Goal: Information Seeking & Learning: Learn about a topic

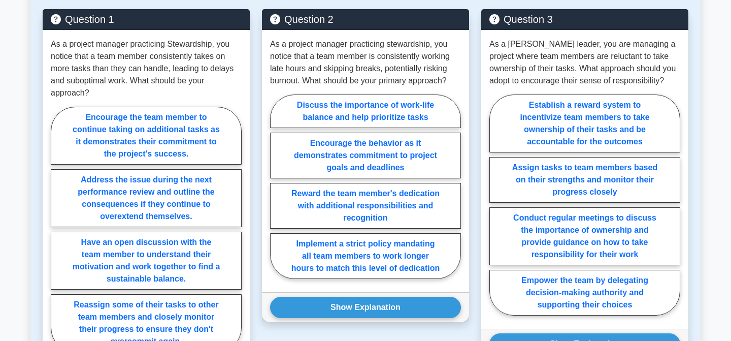
scroll to position [1009, 0]
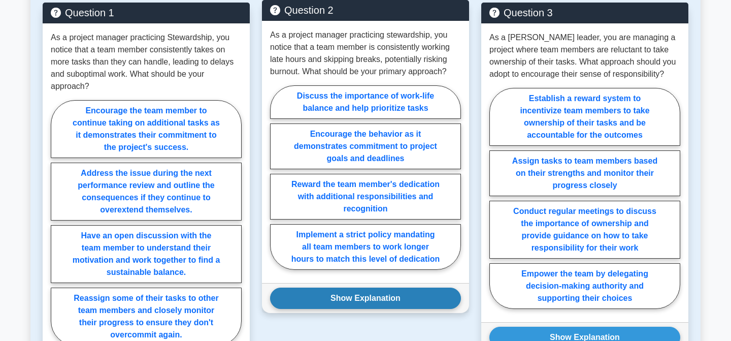
click at [373, 303] on button "Show Explanation" at bounding box center [365, 297] width 191 height 21
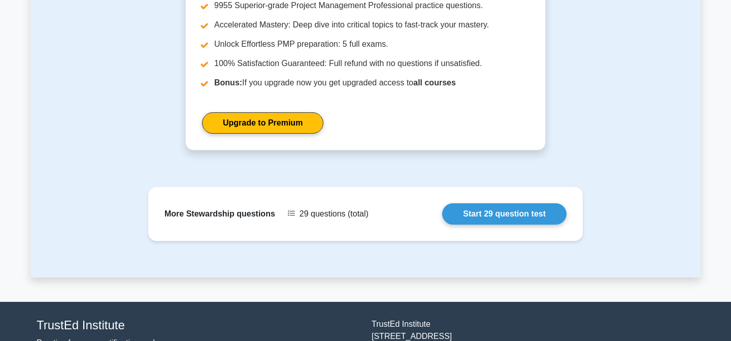
scroll to position [2029, 0]
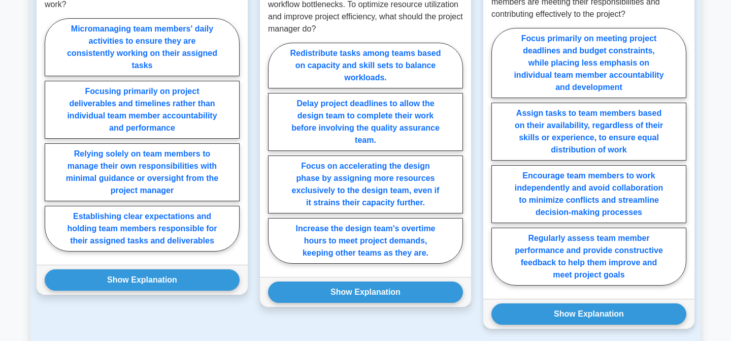
scroll to position [807, 0]
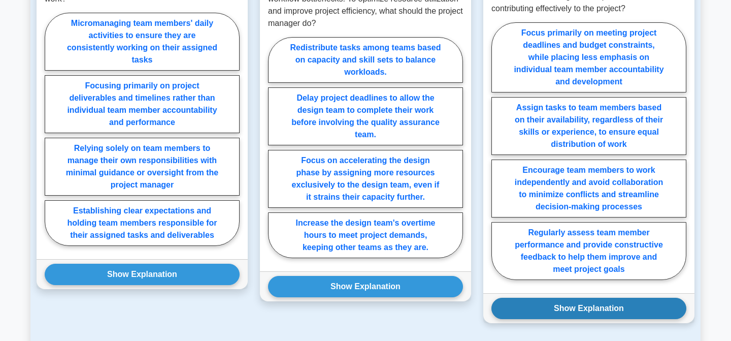
click at [555, 298] on button "Show Explanation" at bounding box center [589, 308] width 195 height 21
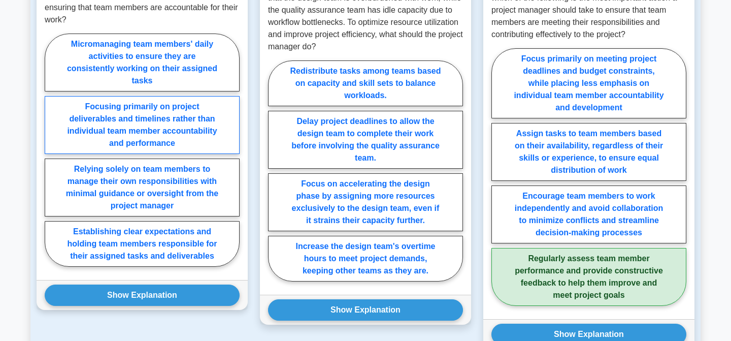
scroll to position [787, 0]
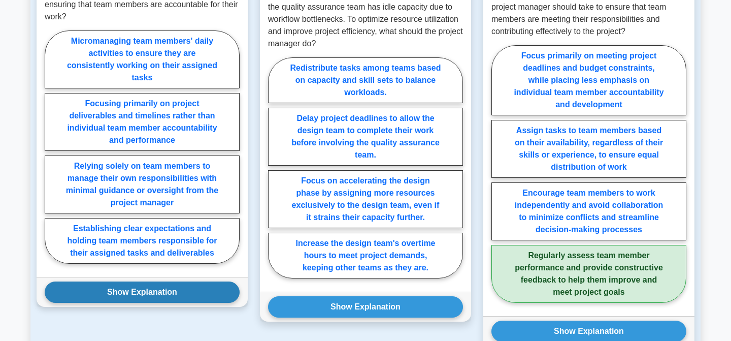
click at [187, 281] on button "Show Explanation" at bounding box center [142, 291] width 195 height 21
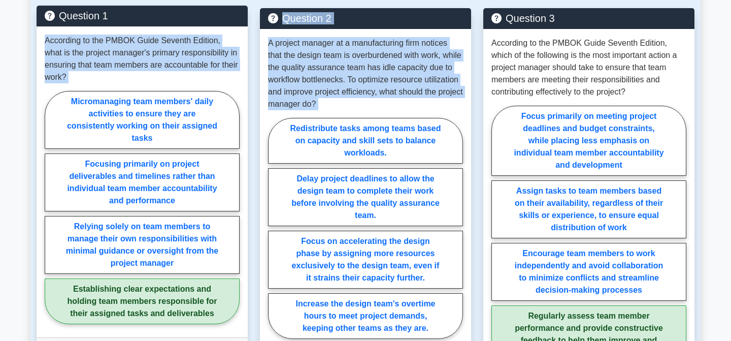
scroll to position [732, 0]
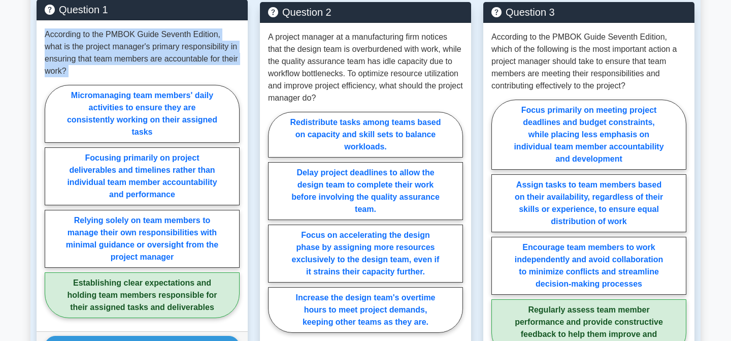
drag, startPoint x: 47, startPoint y: 35, endPoint x: 193, endPoint y: 281, distance: 286.9
click at [193, 281] on div "According to the PMBOK Guide Seventh Edition, what is the project manager's pri…" at bounding box center [142, 175] width 211 height 311
click at [139, 88] on label "Micromanaging team members' daily activities to ensure they are consistently wo…" at bounding box center [142, 114] width 195 height 58
click at [51, 201] on input "Micromanaging team members' daily activities to ensure they are consistently wo…" at bounding box center [48, 204] width 7 height 7
radio input "true"
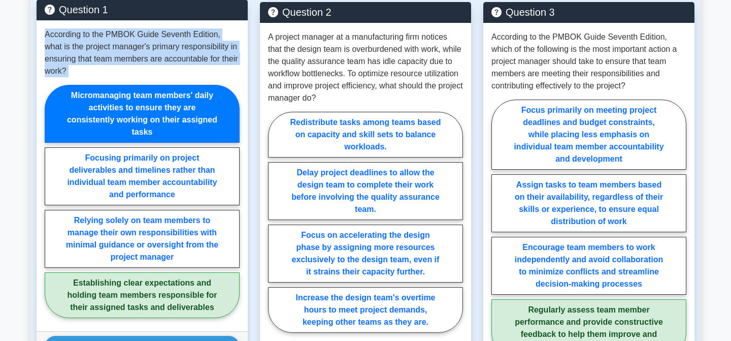
click at [139, 88] on label "Micromanaging team members' daily activities to ensure they are consistently wo…" at bounding box center [142, 114] width 195 height 58
click at [51, 201] on input "Micromanaging team members' daily activities to ensure they are consistently wo…" at bounding box center [48, 204] width 7 height 7
click at [139, 88] on label "Micromanaging team members' daily activities to ensure they are consistently wo…" at bounding box center [142, 114] width 195 height 58
click at [51, 201] on input "Micromanaging team members' daily activities to ensure they are consistently wo…" at bounding box center [48, 204] width 7 height 7
click at [139, 88] on label "Micromanaging team members' daily activities to ensure they are consistently wo…" at bounding box center [142, 114] width 195 height 58
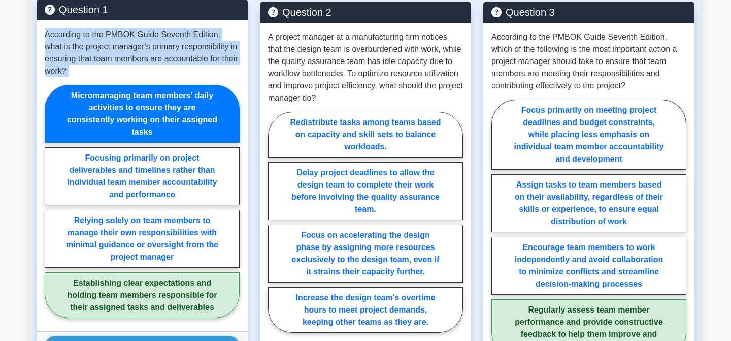
click at [51, 201] on input "Micromanaging team members' daily activities to ensure they are consistently wo…" at bounding box center [48, 204] width 7 height 7
drag, startPoint x: 159, startPoint y: 117, endPoint x: 56, endPoint y: 89, distance: 106.8
click at [56, 89] on label "Micromanaging team members' daily activities to ensure they are consistently wo…" at bounding box center [142, 114] width 195 height 58
click at [51, 201] on input "Micromanaging team members' daily activities to ensure they are consistently wo…" at bounding box center [48, 204] width 7 height 7
